Goal: Transaction & Acquisition: Purchase product/service

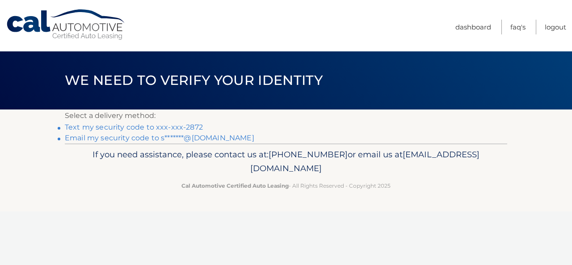
click at [117, 128] on link "Text my security code to xxx-xxx-2872" at bounding box center [134, 127] width 138 height 8
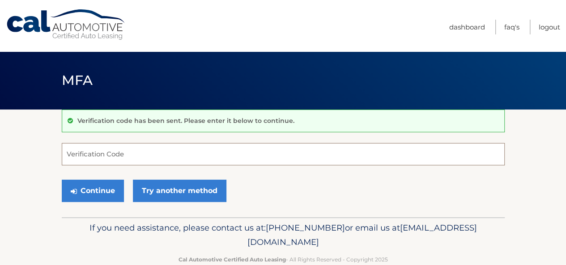
click at [196, 150] on input "Verification Code" at bounding box center [283, 154] width 443 height 22
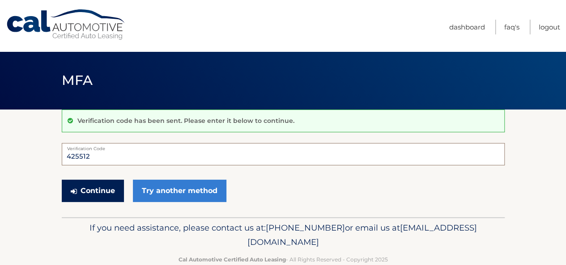
type input "425512"
click at [106, 189] on button "Continue" at bounding box center [93, 191] width 62 height 22
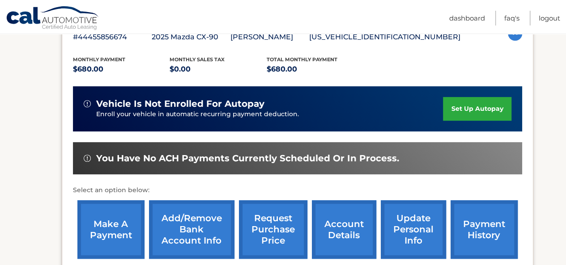
scroll to position [179, 0]
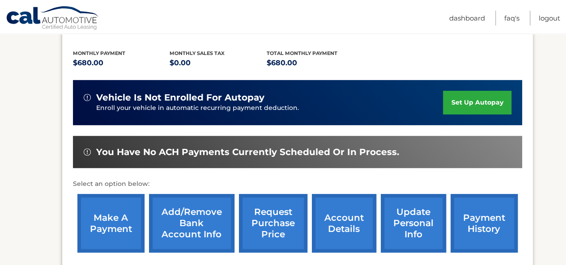
click at [113, 220] on link "make a payment" at bounding box center [110, 223] width 67 height 59
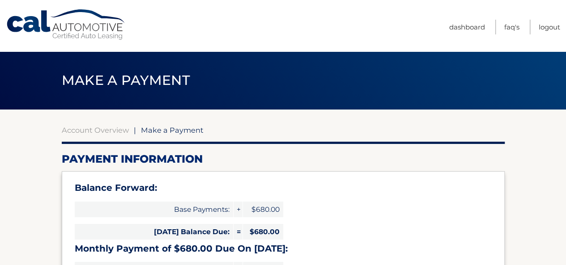
select select "ZTY5NDMzNWQtNGFjYS00M2MzLTg1YmEtMDk4MmMyZDAxOTg1"
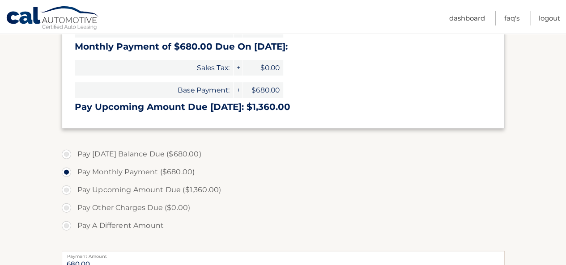
scroll to position [224, 0]
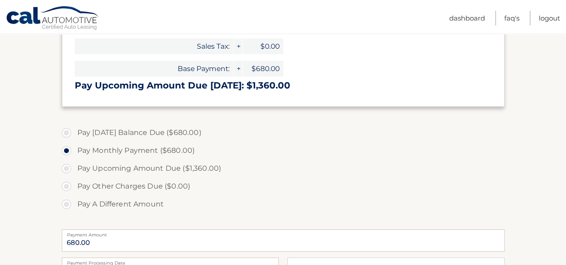
click at [67, 135] on label "Pay Today's Balance Due ($680.00)" at bounding box center [283, 133] width 443 height 18
click at [67, 135] on input "Pay Today's Balance Due ($680.00)" at bounding box center [69, 131] width 9 height 14
radio input "true"
click at [64, 153] on label "Pay Monthly Payment ($680.00)" at bounding box center [283, 151] width 443 height 18
click at [65, 153] on input "Pay Monthly Payment ($680.00)" at bounding box center [69, 149] width 9 height 14
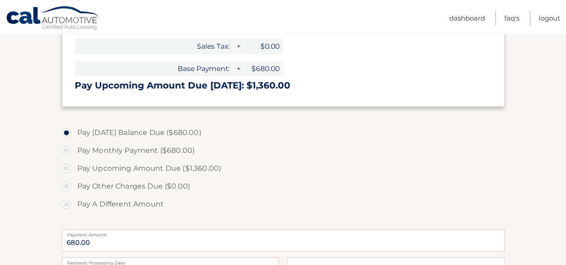
radio input "true"
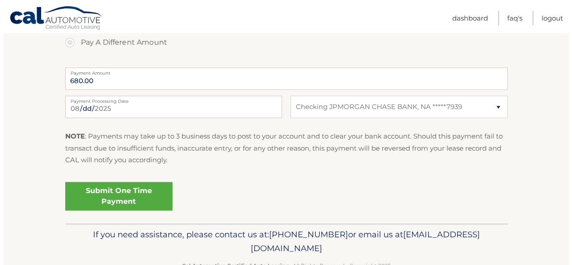
scroll to position [402, 0]
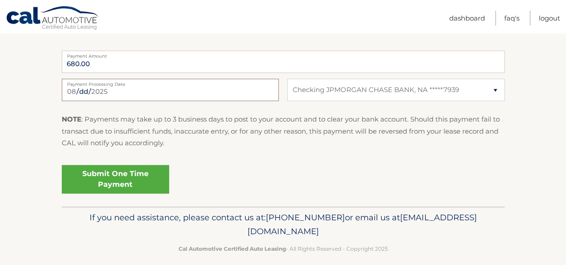
click at [117, 88] on input "2025-08-17" at bounding box center [170, 90] width 217 height 22
click at [110, 173] on link "Submit One Time Payment" at bounding box center [115, 179] width 107 height 29
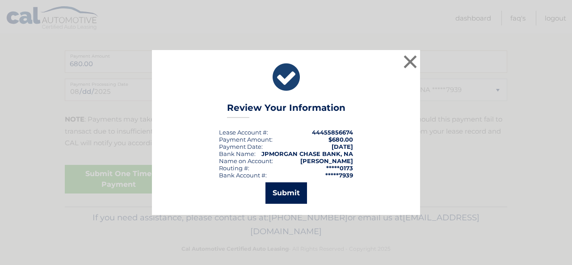
click at [289, 191] on button "Submit" at bounding box center [287, 192] width 42 height 21
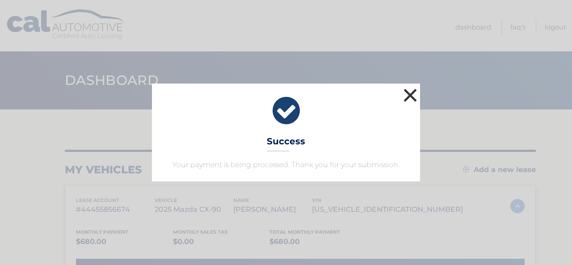
click at [409, 94] on button "×" at bounding box center [410, 95] width 18 height 18
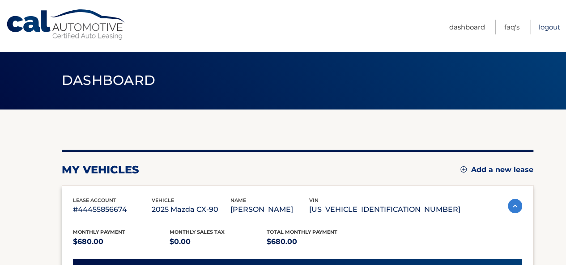
click at [549, 29] on link "Logout" at bounding box center [548, 27] width 21 height 15
